Goal: Transaction & Acquisition: Purchase product/service

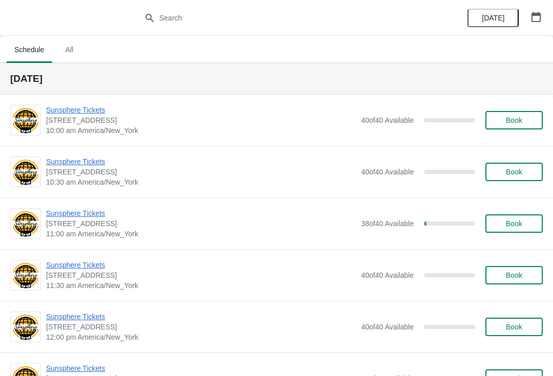
click at [82, 110] on span "Sunsphere Tickets" at bounding box center [201, 110] width 310 height 10
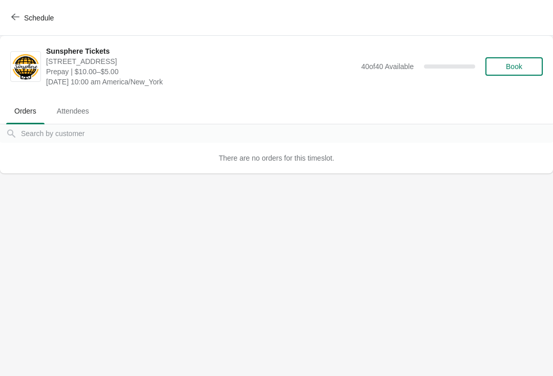
click at [520, 67] on span "Book" at bounding box center [514, 66] width 16 height 8
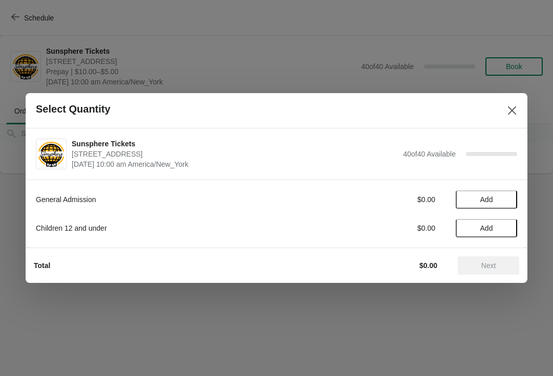
click at [505, 200] on span "Add" at bounding box center [486, 199] width 43 height 8
click at [504, 196] on icon at bounding box center [503, 199] width 11 height 11
click at [503, 196] on icon at bounding box center [503, 199] width 11 height 11
click at [481, 258] on button "Next" at bounding box center [488, 265] width 61 height 18
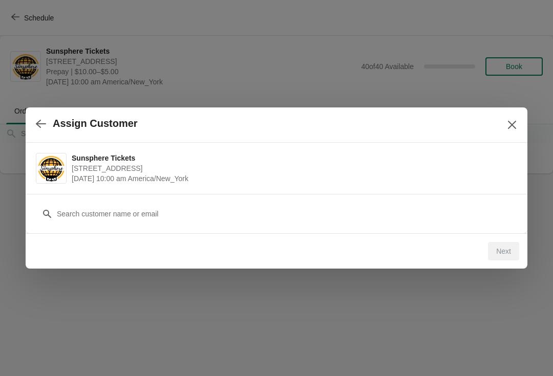
click at [426, 187] on div "Sunsphere Tickets 810 Clinch Avenue, Knoxville, TN, USA August 18 | 10:00 am Am…" at bounding box center [277, 168] width 502 height 51
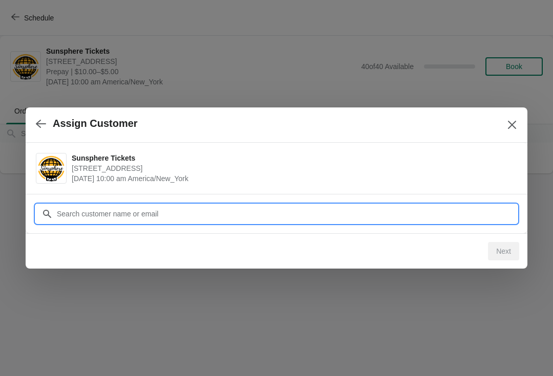
click at [416, 209] on input "Customer" at bounding box center [286, 214] width 461 height 18
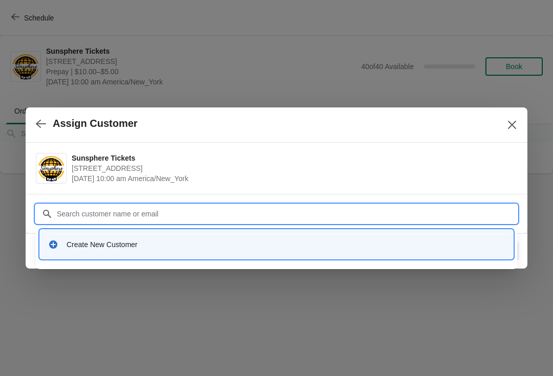
click at [227, 247] on div "Create New Customer" at bounding box center [286, 244] width 438 height 10
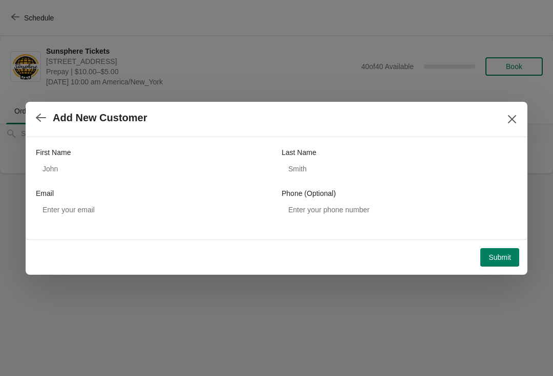
click at [105, 157] on div "First Name" at bounding box center [153, 152] width 235 height 10
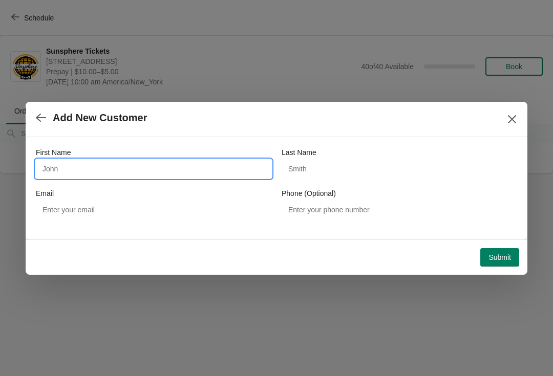
click at [85, 172] on input "First Name" at bounding box center [153, 169] width 235 height 18
type input "W"
click at [490, 237] on div "First Name W Last Name Email Phone (Optional)" at bounding box center [277, 188] width 502 height 102
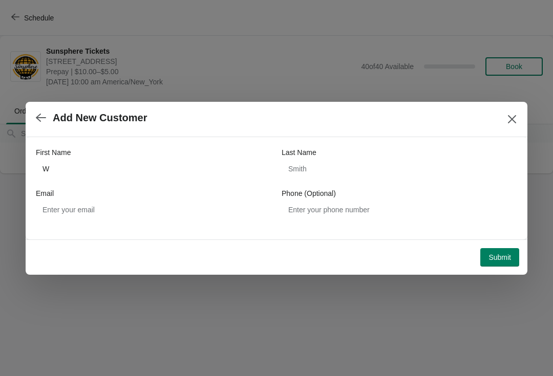
click at [502, 253] on span "Submit" at bounding box center [499, 257] width 23 height 8
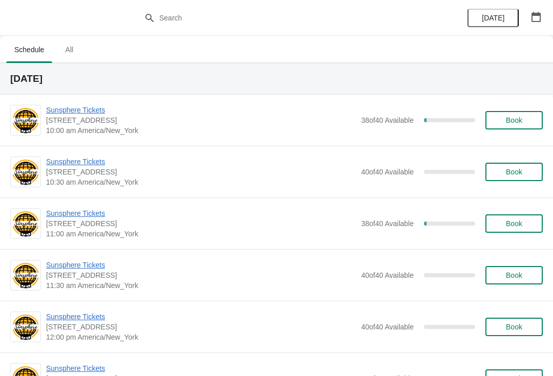
click at [509, 123] on span "Book" at bounding box center [514, 120] width 16 height 8
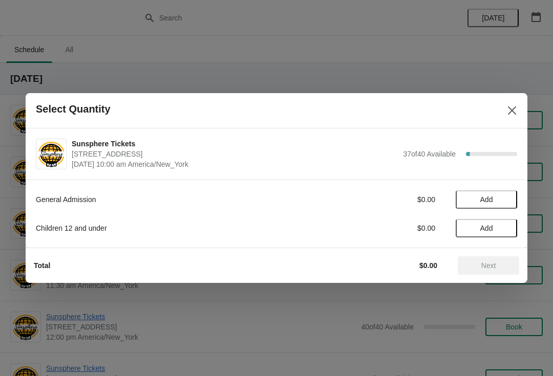
click at [506, 198] on span "Add" at bounding box center [486, 199] width 43 height 8
click at [502, 203] on icon at bounding box center [503, 199] width 11 height 11
click at [493, 268] on span "Next" at bounding box center [488, 266] width 15 height 8
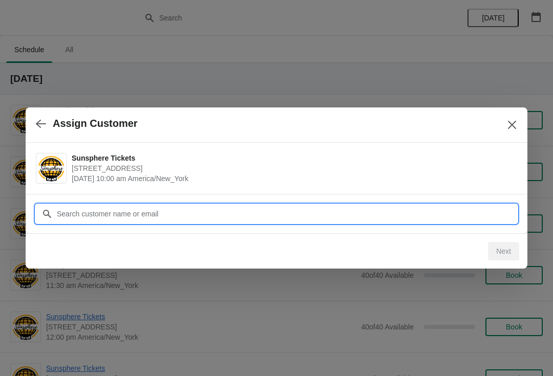
click at [444, 211] on input "Customer" at bounding box center [286, 214] width 461 height 18
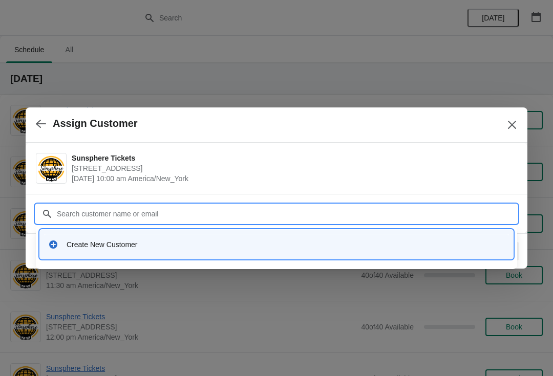
click at [228, 245] on div "Create New Customer" at bounding box center [286, 244] width 438 height 10
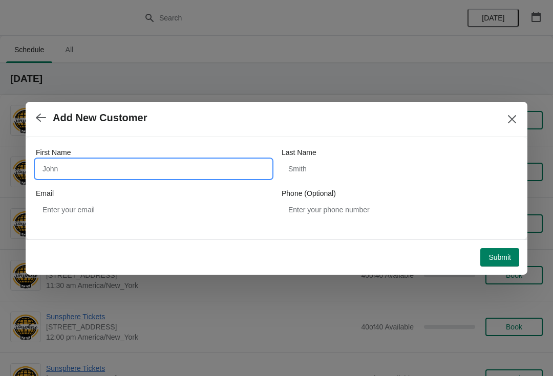
click at [159, 162] on input "First Name" at bounding box center [153, 169] width 235 height 18
type input "W"
click at [506, 248] on button "Submit" at bounding box center [499, 257] width 39 height 18
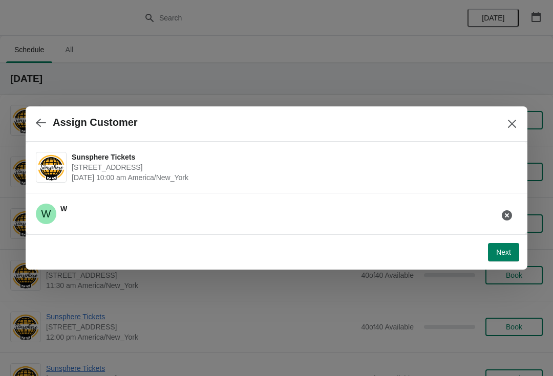
click at [506, 245] on button "Next" at bounding box center [503, 252] width 31 height 18
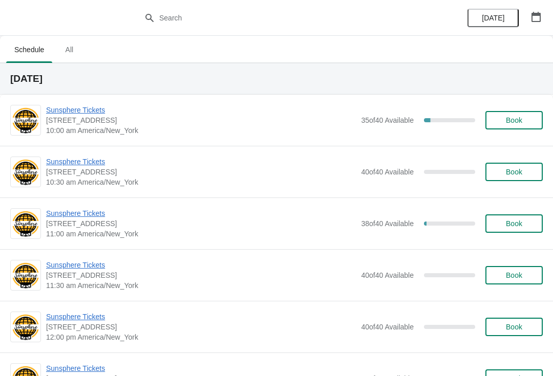
click at [521, 127] on button "Book" at bounding box center [513, 120] width 57 height 18
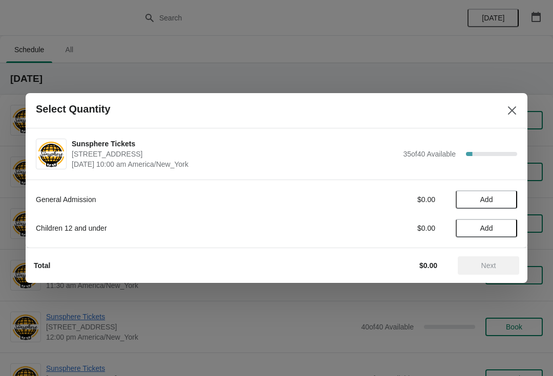
click at [491, 193] on button "Add" at bounding box center [485, 199] width 61 height 18
click at [506, 195] on icon at bounding box center [503, 199] width 11 height 11
click at [490, 259] on button "Next" at bounding box center [488, 265] width 61 height 18
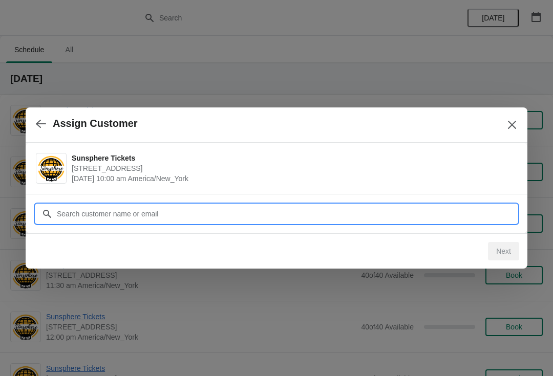
click at [134, 209] on input "Customer" at bounding box center [286, 214] width 461 height 18
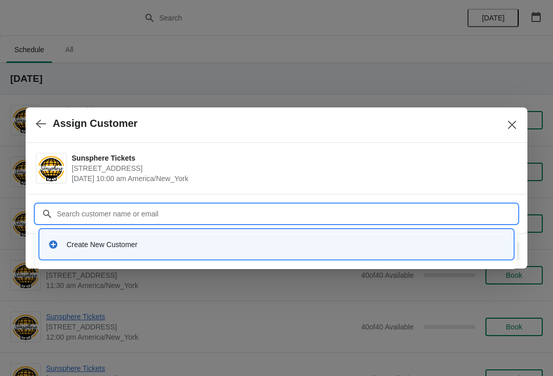
click at [126, 245] on div "Create New Customer" at bounding box center [286, 244] width 438 height 10
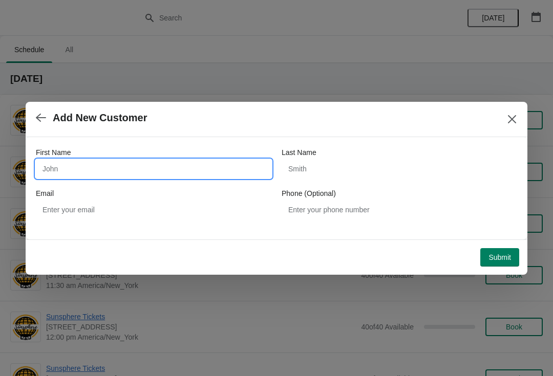
click at [136, 162] on input "First Name" at bounding box center [153, 169] width 235 height 18
type input "Walkin"
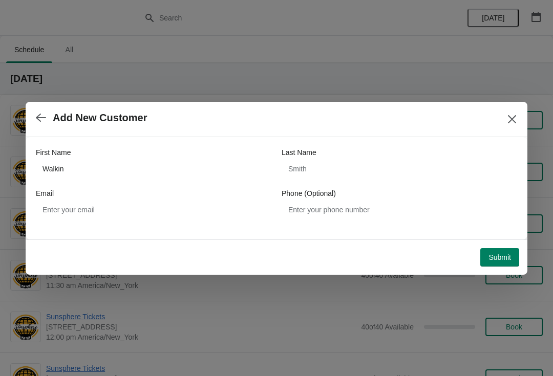
click at [504, 253] on span "Submit" at bounding box center [499, 257] width 23 height 8
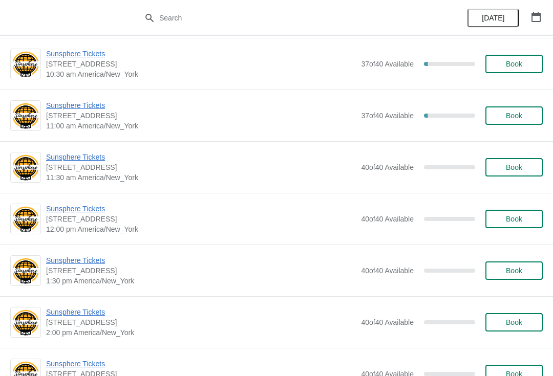
scroll to position [106, 0]
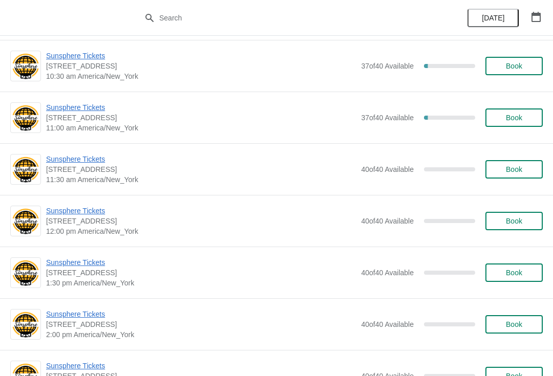
click at [516, 117] on span "Book" at bounding box center [514, 118] width 16 height 8
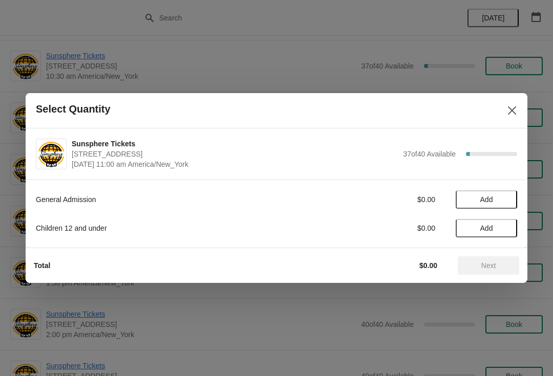
click at [495, 200] on span "Add" at bounding box center [486, 199] width 43 height 8
click at [500, 201] on icon at bounding box center [503, 199] width 11 height 11
click at [487, 263] on span "Next" at bounding box center [488, 266] width 15 height 8
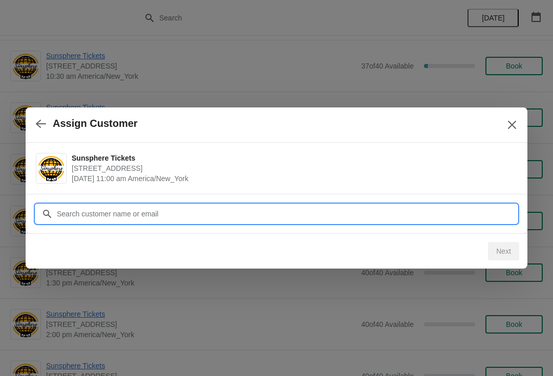
click at [166, 214] on input "Customer" at bounding box center [286, 214] width 461 height 18
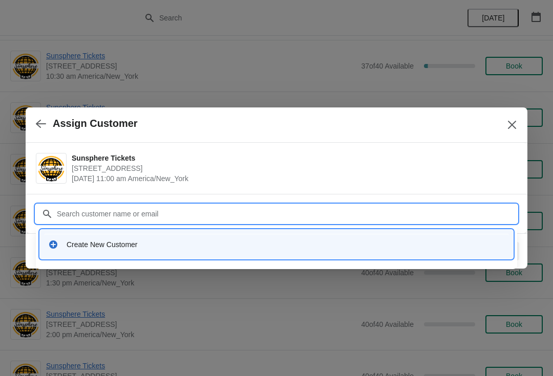
click at [114, 250] on div "Create New Customer" at bounding box center [276, 244] width 465 height 21
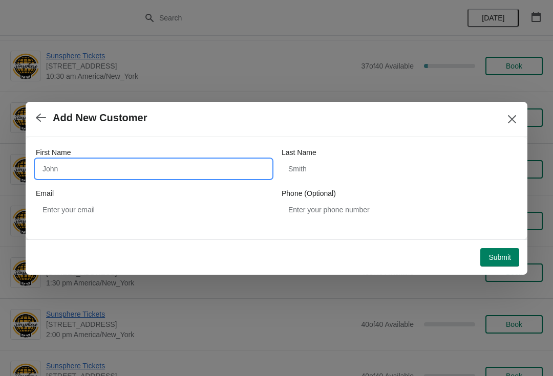
click at [119, 172] on input "First Name" at bounding box center [153, 169] width 235 height 18
type input "Walkin"
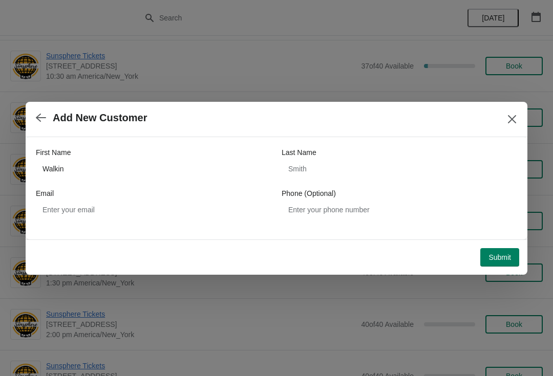
click at [507, 258] on span "Submit" at bounding box center [499, 257] width 23 height 8
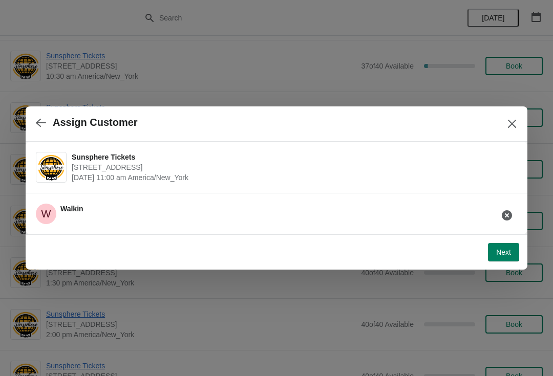
click at [508, 253] on span "Next" at bounding box center [503, 252] width 15 height 8
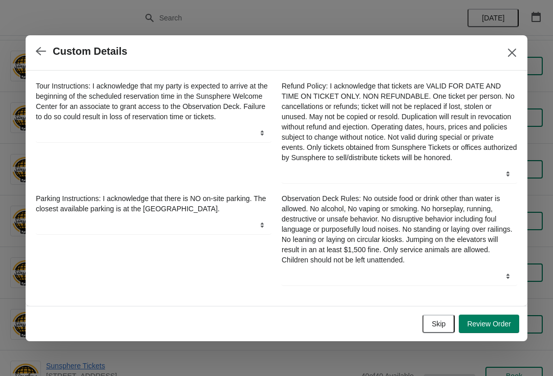
click at [447, 330] on button "Skip" at bounding box center [438, 324] width 32 height 18
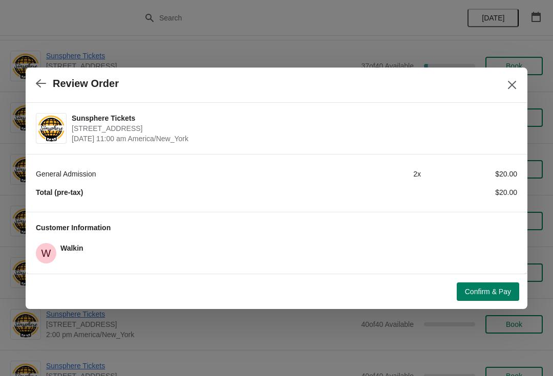
click at [496, 300] on button "Confirm & Pay" at bounding box center [487, 291] width 62 height 18
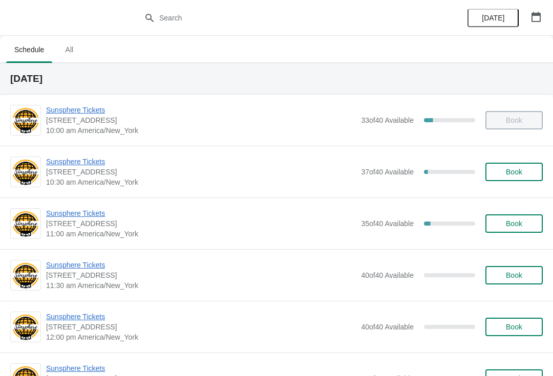
click at [56, 211] on span "Sunsphere Tickets" at bounding box center [201, 213] width 310 height 10
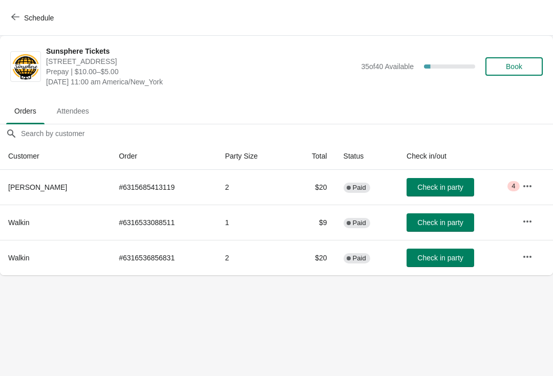
click at [445, 185] on span "Check in party" at bounding box center [440, 187] width 46 height 8
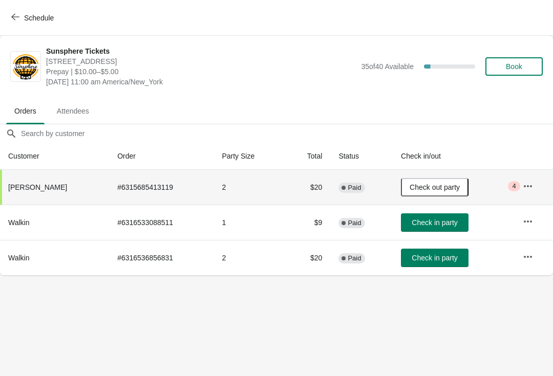
click at [524, 64] on span "Book" at bounding box center [513, 66] width 39 height 8
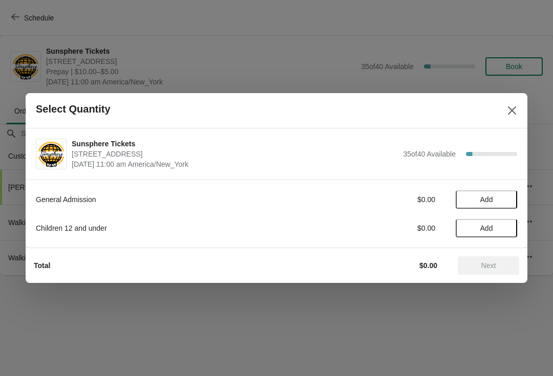
click at [510, 204] on button "Add" at bounding box center [485, 199] width 61 height 18
click at [507, 200] on icon at bounding box center [503, 199] width 11 height 11
click at [497, 266] on span "Next" at bounding box center [488, 266] width 45 height 8
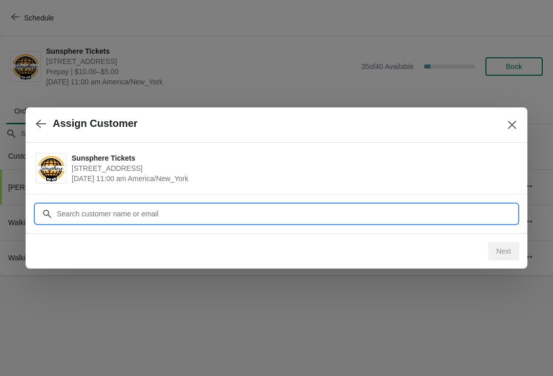
click at [209, 217] on input "Customer" at bounding box center [286, 214] width 461 height 18
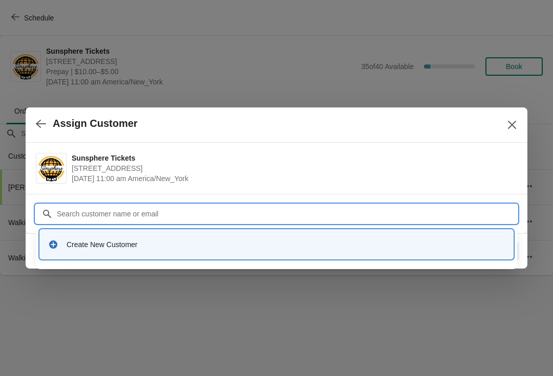
click at [171, 252] on div "Create New Customer" at bounding box center [276, 244] width 465 height 21
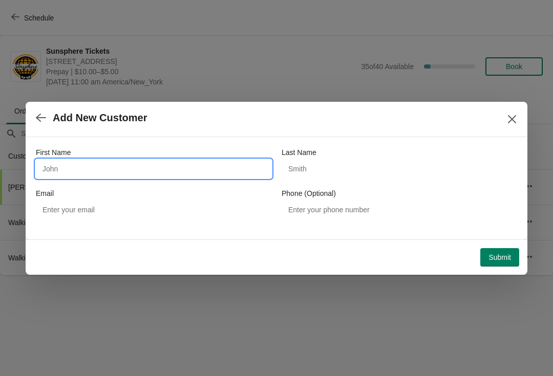
click at [155, 173] on input "First Name" at bounding box center [153, 169] width 235 height 18
type input "Walkin"
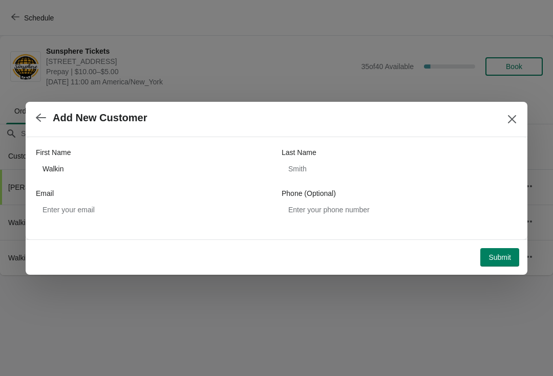
click at [505, 248] on button "Submit" at bounding box center [499, 257] width 39 height 18
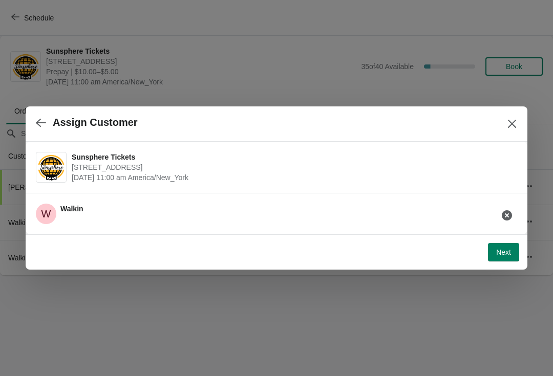
click at [503, 257] on button "Next" at bounding box center [503, 252] width 31 height 18
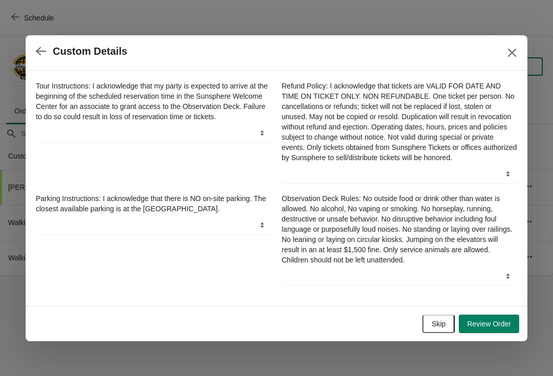
click at [435, 328] on span "Skip" at bounding box center [438, 324] width 14 height 8
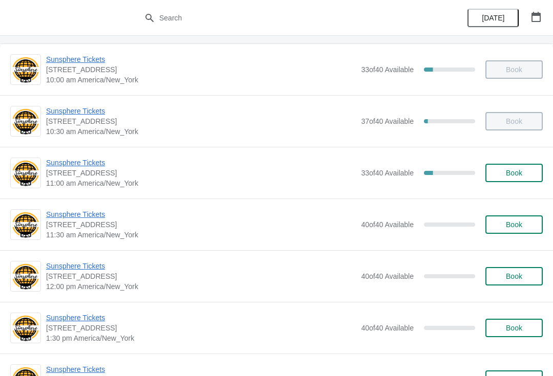
scroll to position [82, 0]
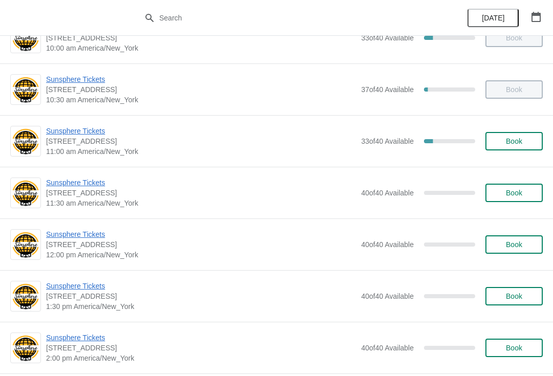
click at [522, 137] on span "Book" at bounding box center [513, 141] width 39 height 8
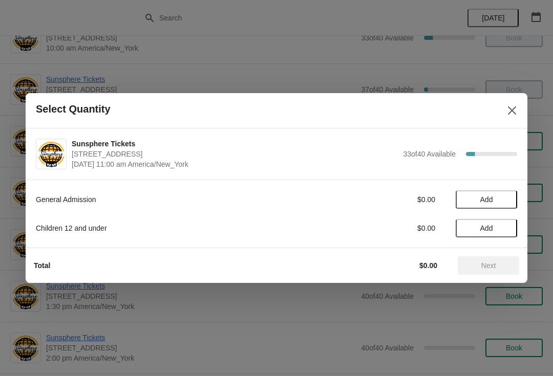
click at [509, 206] on button "Add" at bounding box center [485, 199] width 61 height 18
click at [508, 204] on icon at bounding box center [503, 199] width 11 height 11
click at [508, 200] on icon at bounding box center [503, 199] width 11 height 11
click at [507, 198] on icon at bounding box center [503, 199] width 11 height 11
click at [498, 265] on span "Next" at bounding box center [488, 266] width 45 height 8
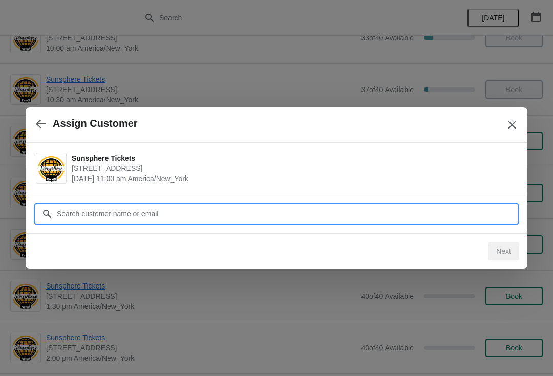
click at [246, 207] on input "Customer" at bounding box center [286, 214] width 461 height 18
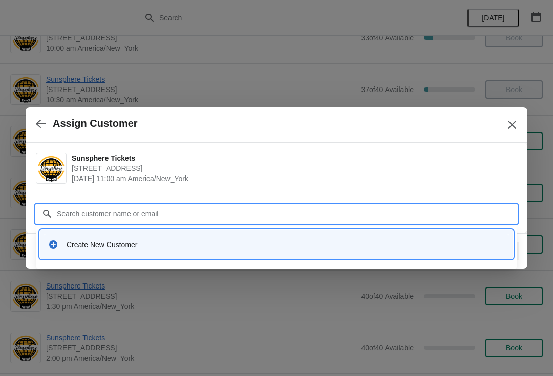
click at [158, 252] on div "Create New Customer" at bounding box center [276, 244] width 465 height 21
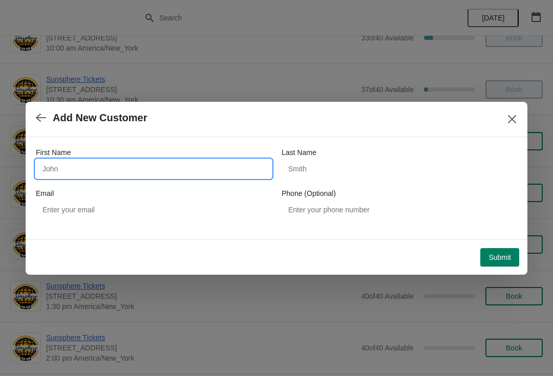
click at [165, 175] on input "First Name" at bounding box center [153, 169] width 235 height 18
type input "Walkin"
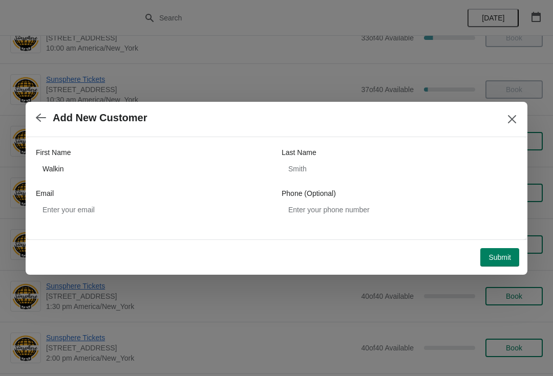
click at [498, 249] on button "Submit" at bounding box center [499, 257] width 39 height 18
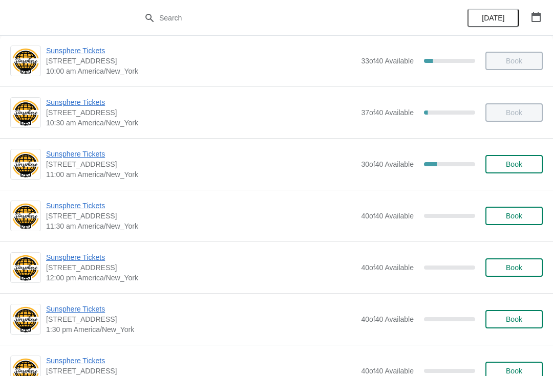
scroll to position [60, 0]
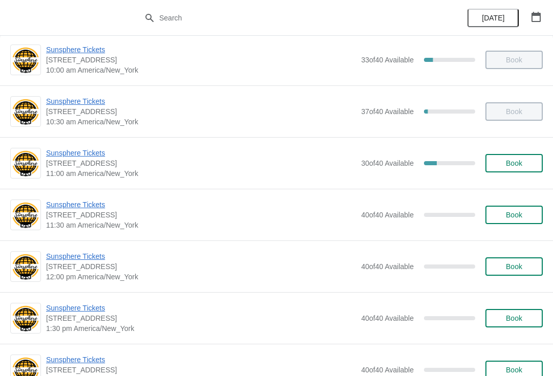
click at [517, 161] on span "Book" at bounding box center [514, 163] width 16 height 8
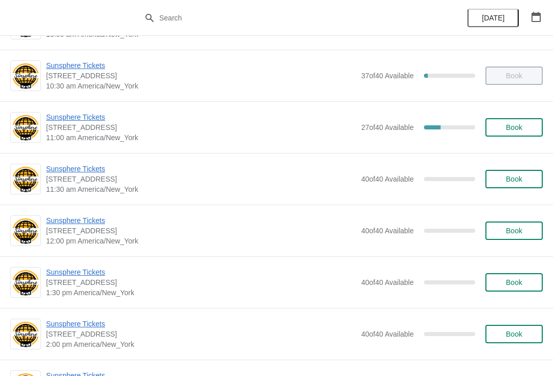
scroll to position [103, 0]
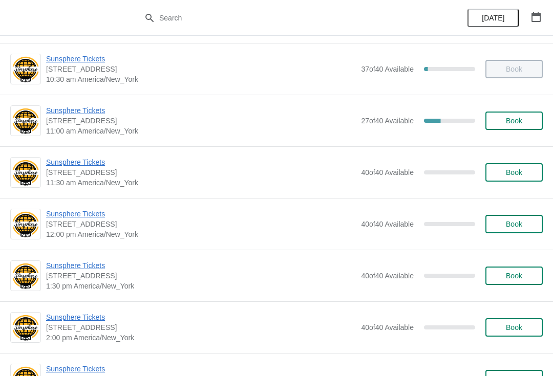
click at [513, 129] on button "Book" at bounding box center [513, 121] width 57 height 18
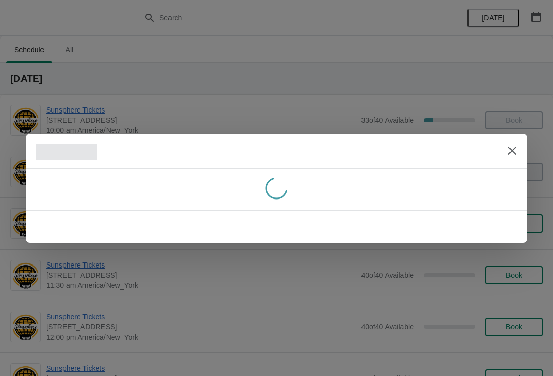
scroll to position [0, 0]
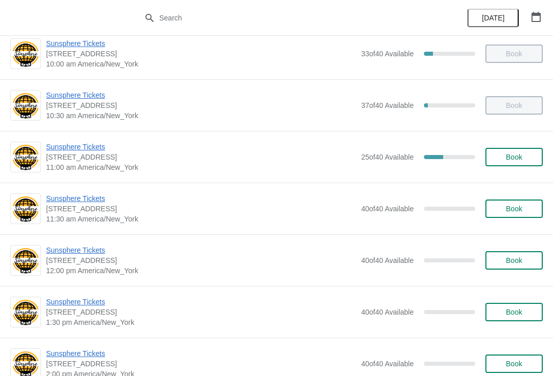
scroll to position [66, 0]
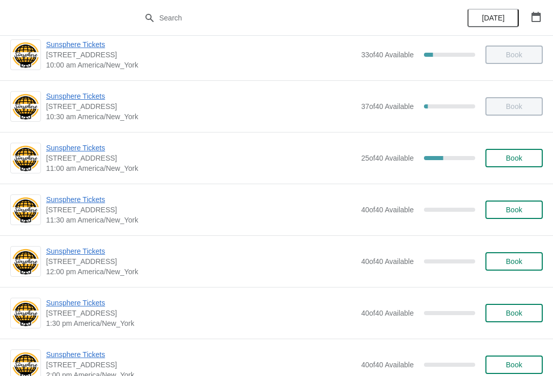
click at [529, 158] on span "Book" at bounding box center [513, 158] width 39 height 8
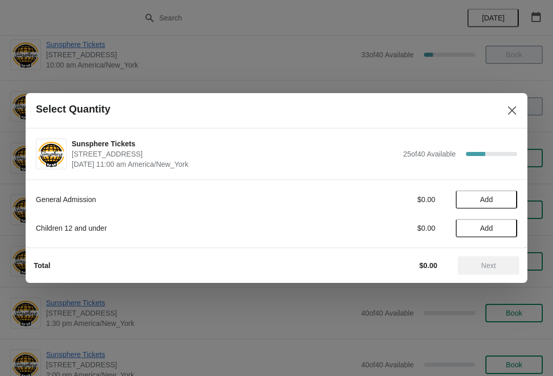
click at [500, 200] on span "Add" at bounding box center [486, 199] width 43 height 8
click at [509, 195] on icon at bounding box center [503, 199] width 11 height 11
click at [508, 198] on icon at bounding box center [503, 199] width 11 height 11
click at [508, 194] on icon at bounding box center [503, 199] width 11 height 11
click at [508, 198] on icon at bounding box center [503, 199] width 11 height 11
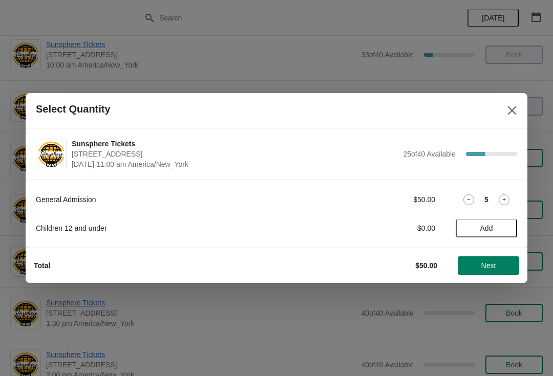
click at [509, 200] on icon at bounding box center [503, 199] width 11 height 11
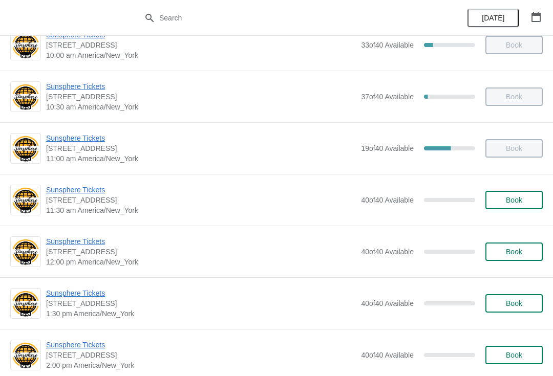
scroll to position [75, 0]
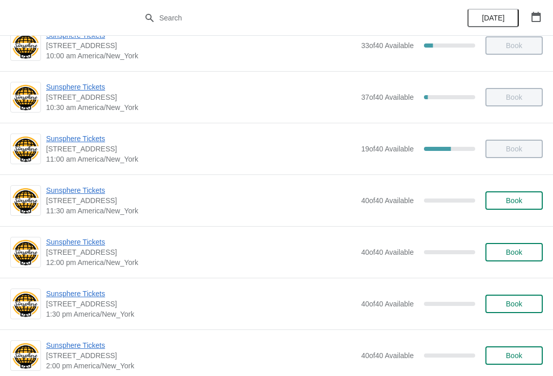
click at [521, 200] on span "Book" at bounding box center [514, 201] width 16 height 8
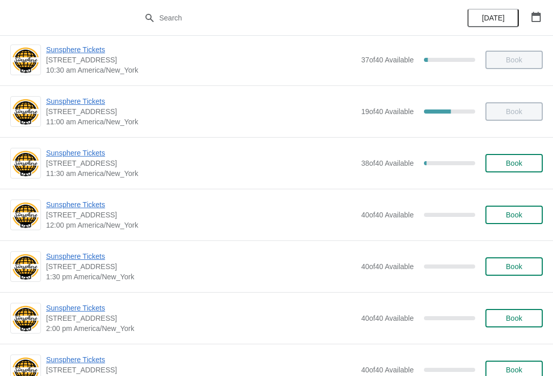
scroll to position [114, 0]
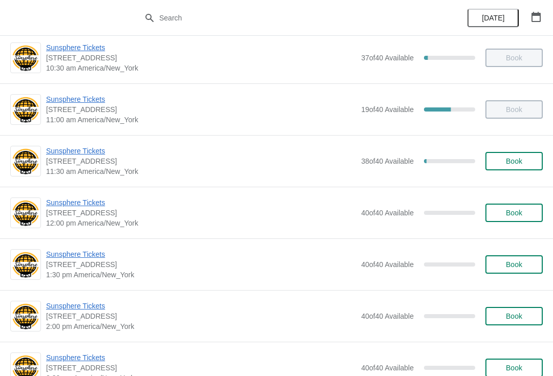
click at [527, 153] on button "Book" at bounding box center [513, 161] width 57 height 18
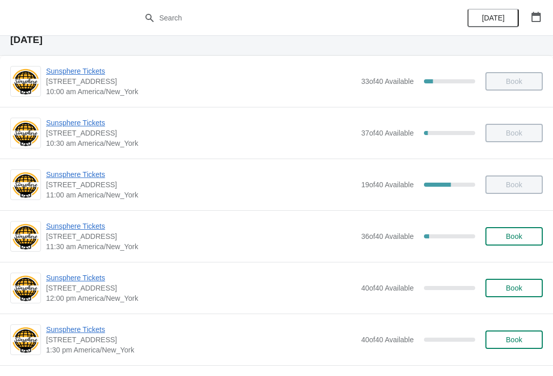
scroll to position [43, 0]
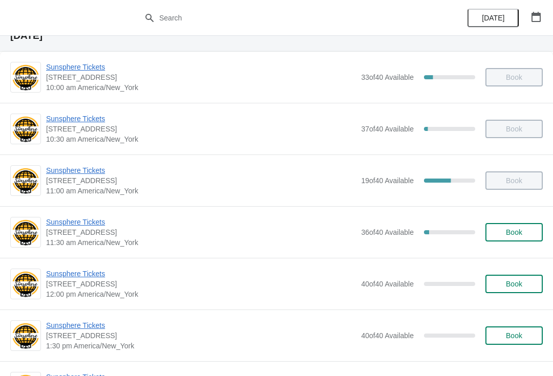
click at [503, 236] on span "Book" at bounding box center [513, 232] width 39 height 8
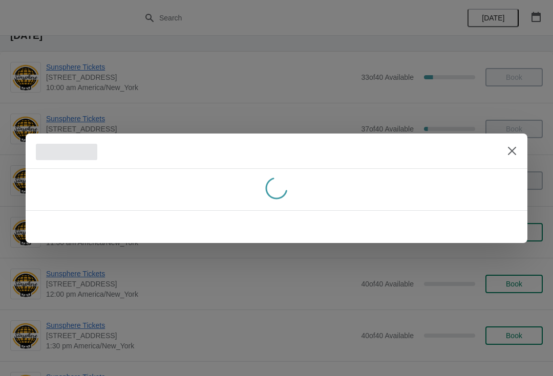
click at [509, 156] on icon "Close" at bounding box center [512, 151] width 10 height 10
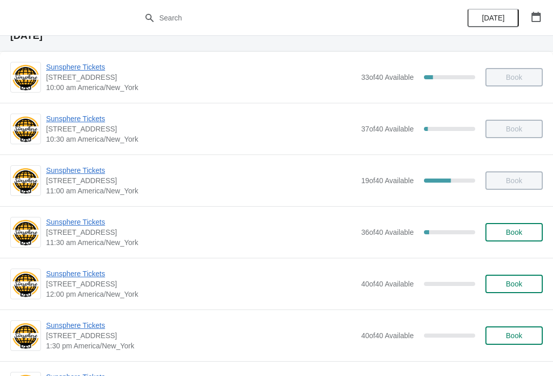
click at [520, 292] on button "Book" at bounding box center [513, 284] width 57 height 18
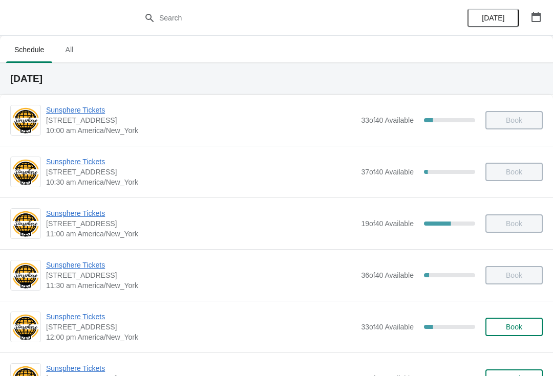
click at [514, 325] on span "Book" at bounding box center [514, 327] width 16 height 8
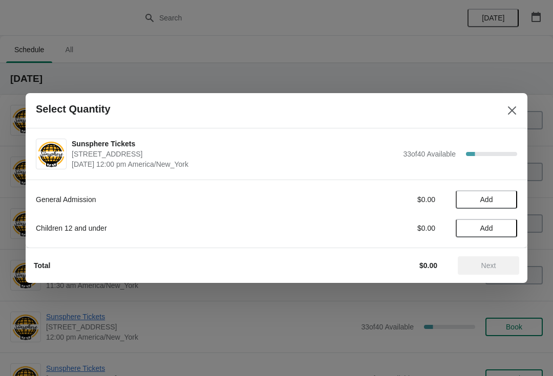
click at [494, 192] on button "Add" at bounding box center [485, 199] width 61 height 18
click at [503, 200] on icon at bounding box center [504, 200] width 4 height 4
click at [487, 258] on button "Next" at bounding box center [488, 265] width 61 height 18
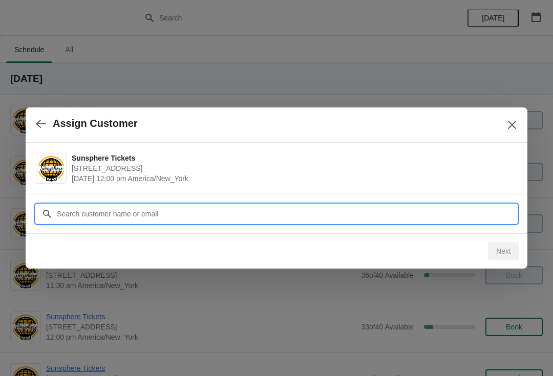
click at [438, 205] on input "Customer" at bounding box center [286, 214] width 461 height 18
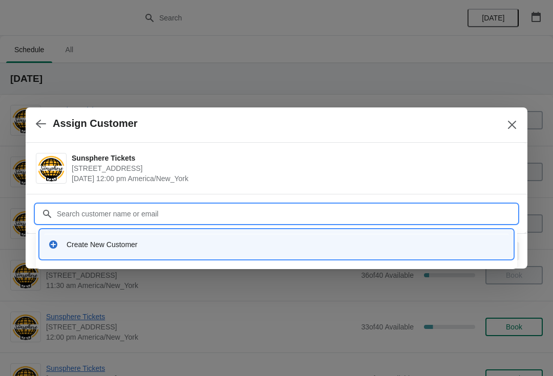
click at [181, 241] on div "Create New Customer" at bounding box center [286, 244] width 438 height 10
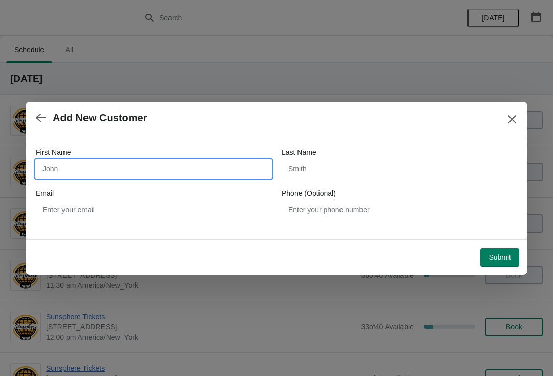
click at [144, 164] on input "First Name" at bounding box center [153, 169] width 235 height 18
type input "W"
click at [494, 244] on div "Submit" at bounding box center [274, 255] width 489 height 23
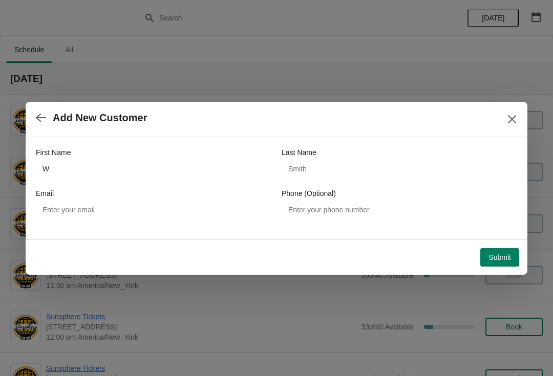
click at [513, 252] on button "Submit" at bounding box center [499, 257] width 39 height 18
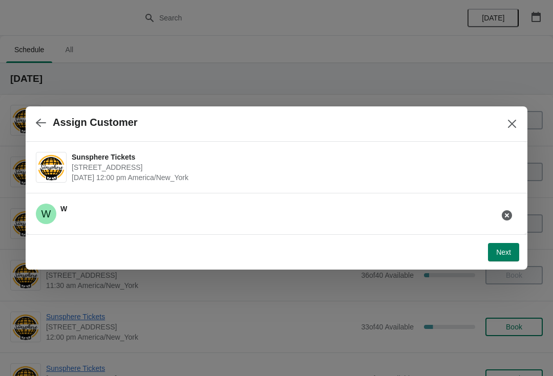
click at [505, 246] on button "Next" at bounding box center [503, 252] width 31 height 18
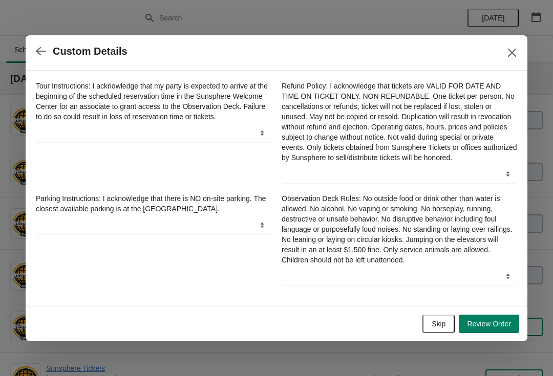
click at [441, 328] on span "Skip" at bounding box center [438, 324] width 14 height 8
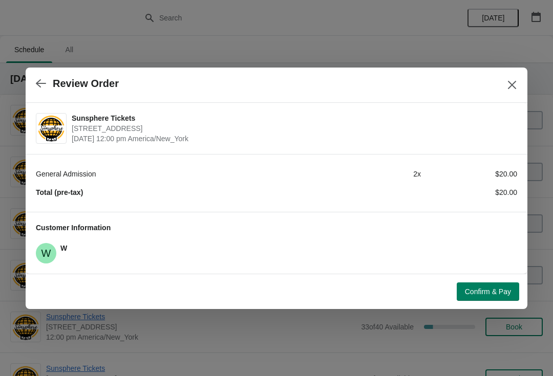
click at [489, 291] on span "Confirm & Pay" at bounding box center [488, 292] width 46 height 8
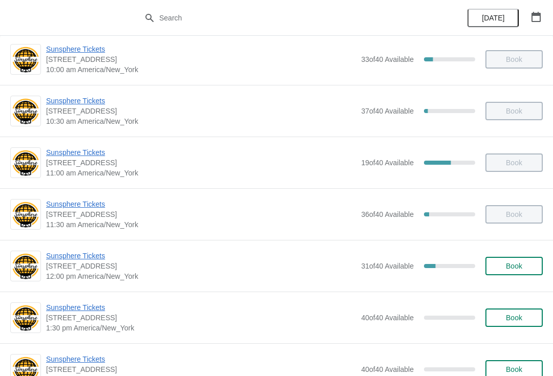
scroll to position [116, 0]
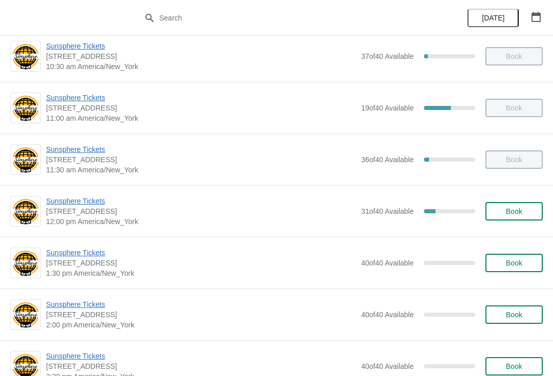
click at [520, 215] on span "Book" at bounding box center [514, 211] width 16 height 8
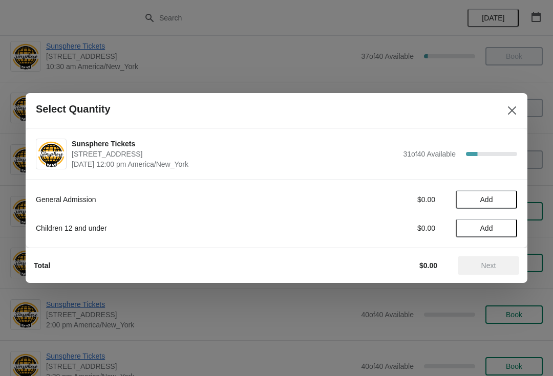
click at [503, 205] on button "Add" at bounding box center [485, 199] width 61 height 18
click at [508, 192] on div "General Admission $10.00 1" at bounding box center [276, 199] width 481 height 18
click at [502, 194] on icon at bounding box center [503, 199] width 11 height 11
click at [500, 202] on icon at bounding box center [503, 199] width 11 height 11
click at [508, 194] on icon at bounding box center [503, 199] width 11 height 11
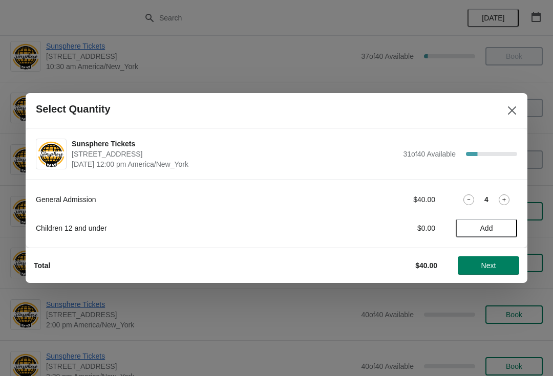
click at [506, 196] on icon at bounding box center [503, 199] width 11 height 11
click at [506, 194] on icon at bounding box center [503, 199] width 11 height 11
click at [504, 224] on span "Add" at bounding box center [486, 228] width 43 height 8
click at [503, 223] on icon at bounding box center [503, 228] width 11 height 11
click at [482, 258] on button "Next" at bounding box center [488, 265] width 61 height 18
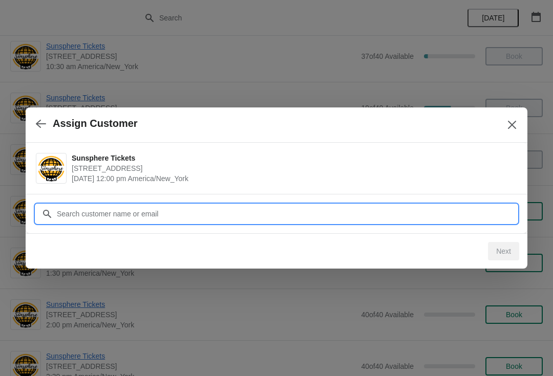
click at [441, 217] on input "Customer" at bounding box center [286, 214] width 461 height 18
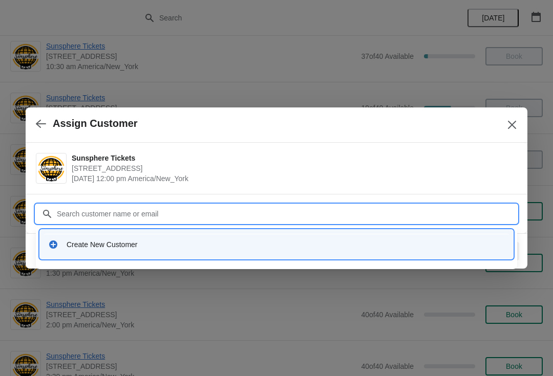
click at [220, 255] on div "Create New Customer" at bounding box center [276, 244] width 473 height 29
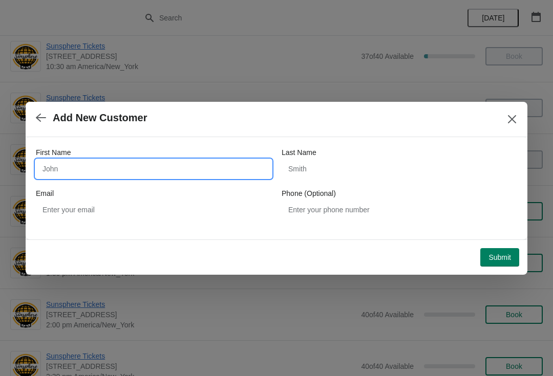
click at [149, 178] on input "First Name" at bounding box center [153, 169] width 235 height 18
type input "Walkin"
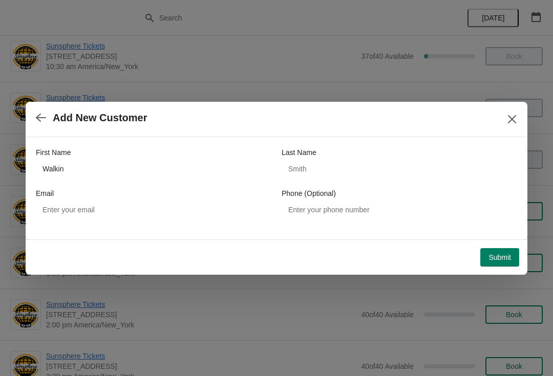
click at [500, 261] on span "Submit" at bounding box center [499, 257] width 23 height 8
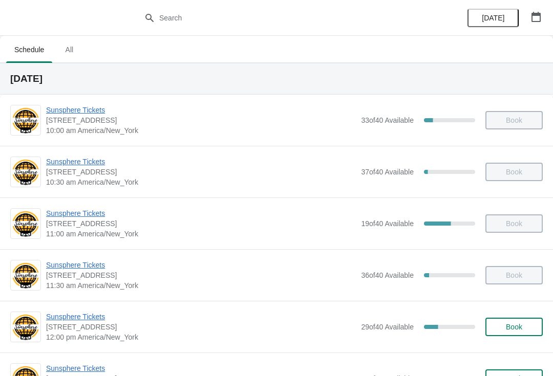
click at [537, 329] on button "Book" at bounding box center [513, 327] width 57 height 18
click at [514, 329] on span "Book" at bounding box center [514, 327] width 16 height 8
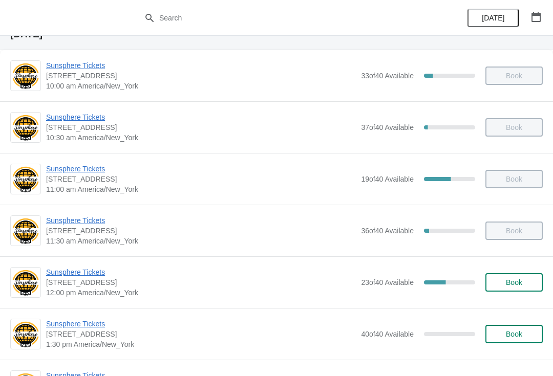
scroll to position [68, 0]
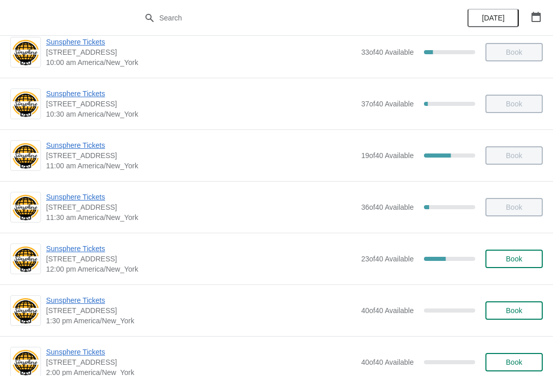
click at [528, 260] on span "Book" at bounding box center [513, 259] width 39 height 8
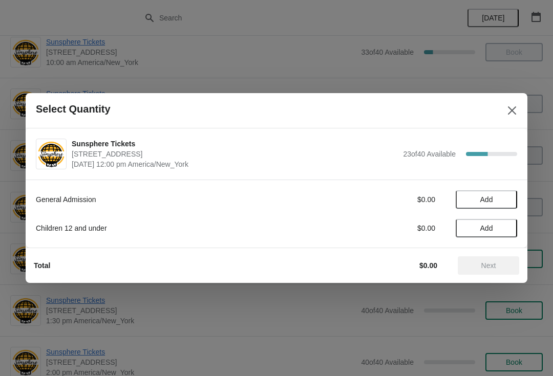
click at [508, 204] on button "Add" at bounding box center [485, 199] width 61 height 18
click at [493, 263] on span "Next" at bounding box center [488, 266] width 15 height 8
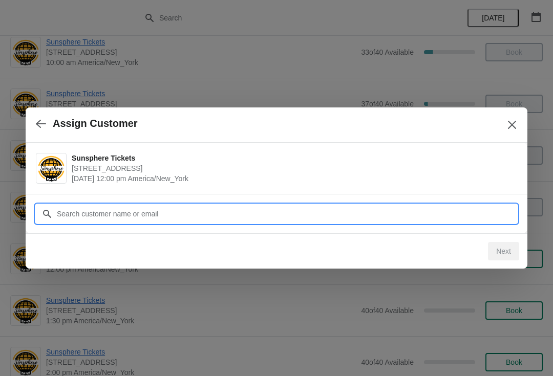
click at [458, 217] on input "Customer" at bounding box center [286, 214] width 461 height 18
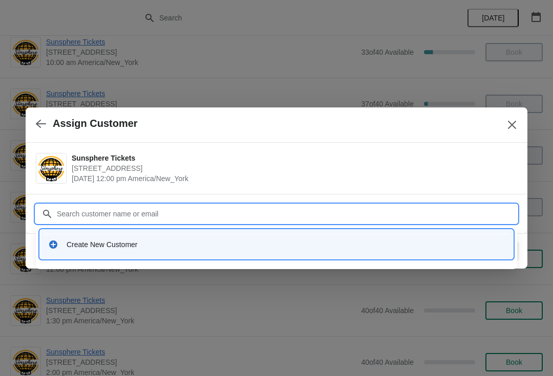
click at [268, 251] on div "Create New Customer" at bounding box center [276, 244] width 465 height 21
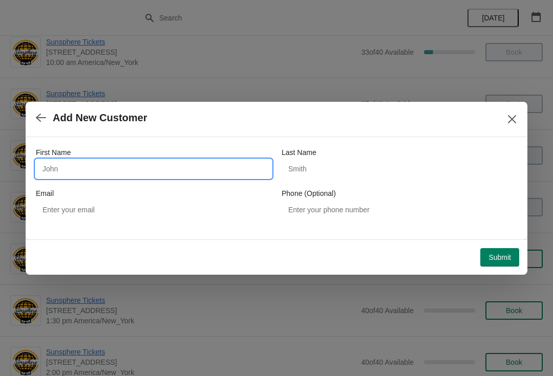
click at [144, 173] on input "First Name" at bounding box center [153, 169] width 235 height 18
type input "Walkin"
